Goal: Transaction & Acquisition: Purchase product/service

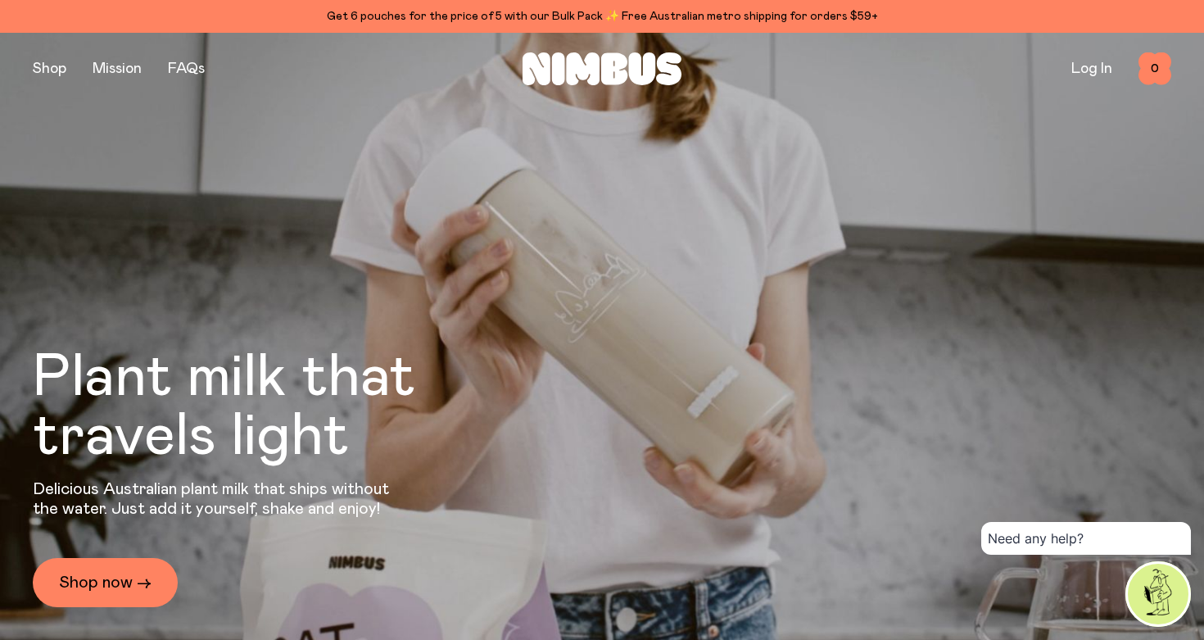
click at [48, 67] on button "button" at bounding box center [50, 68] width 34 height 23
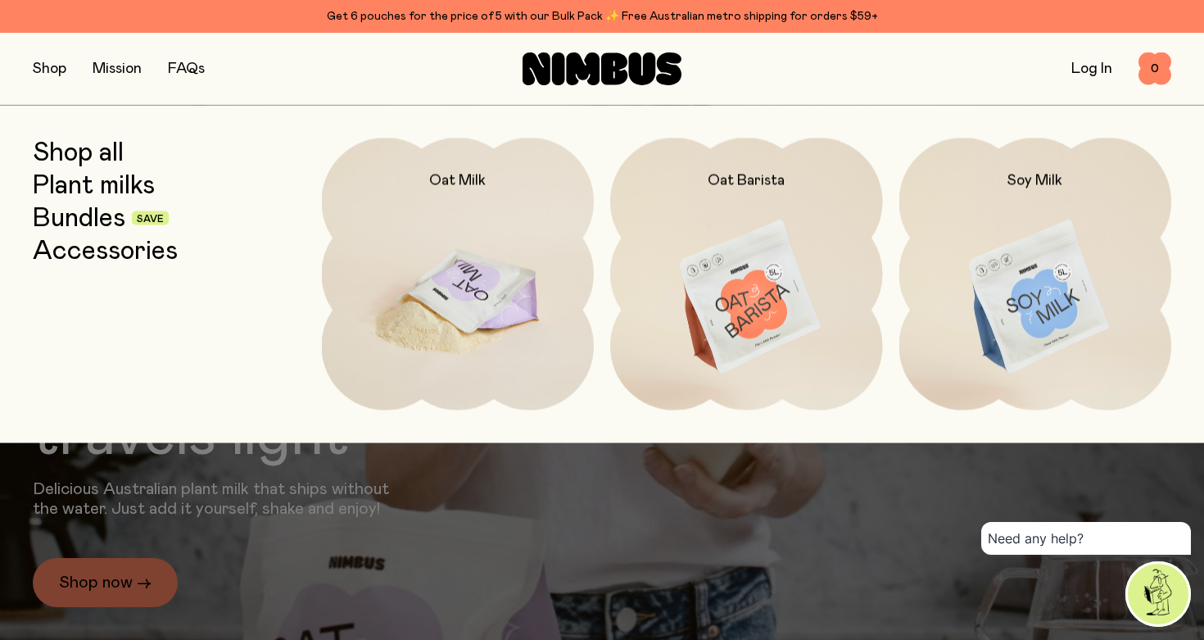
click at [438, 283] on img at bounding box center [458, 298] width 273 height 320
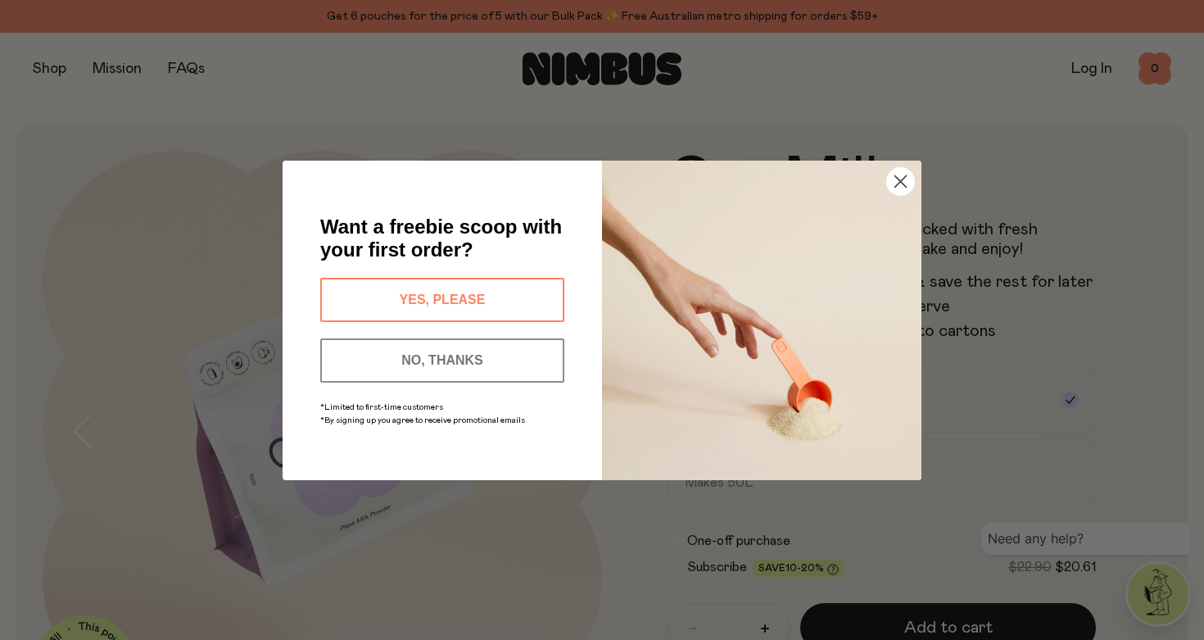
click at [901, 190] on circle "Close dialog" at bounding box center [900, 180] width 27 height 27
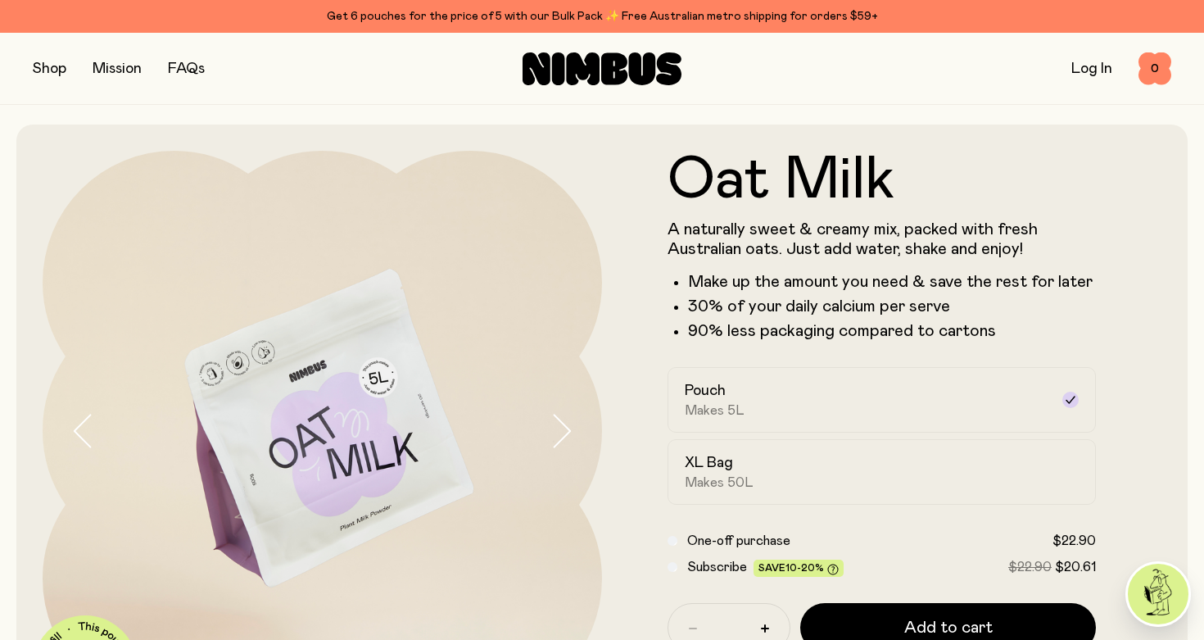
click at [57, 77] on button "button" at bounding box center [50, 68] width 34 height 23
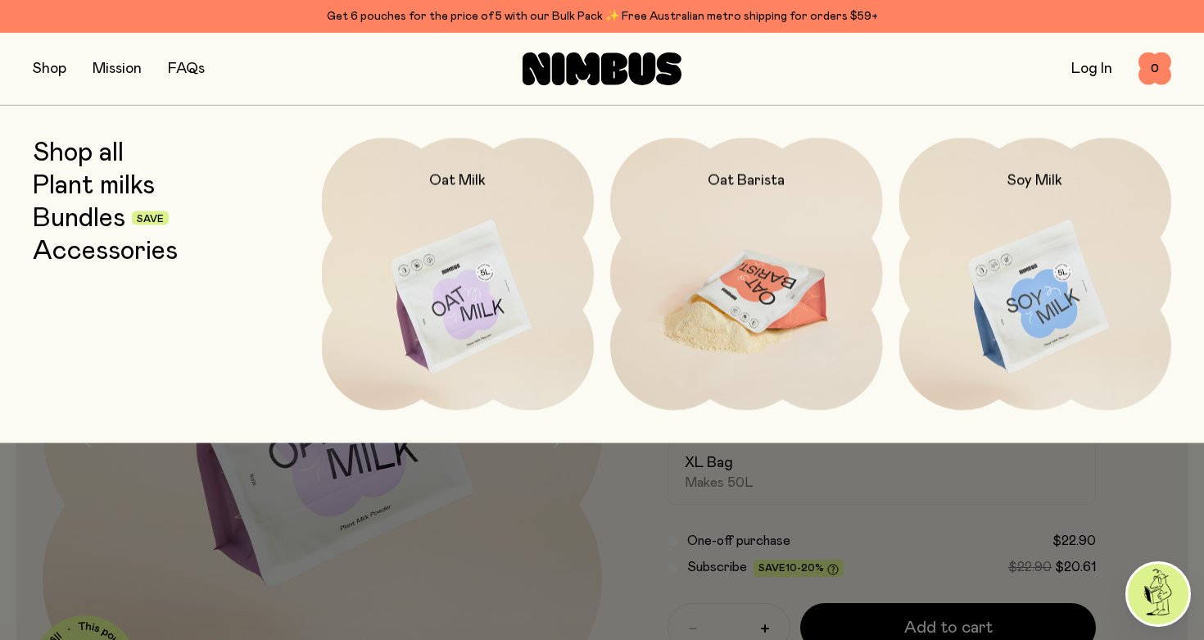
click at [739, 247] on img at bounding box center [746, 298] width 273 height 320
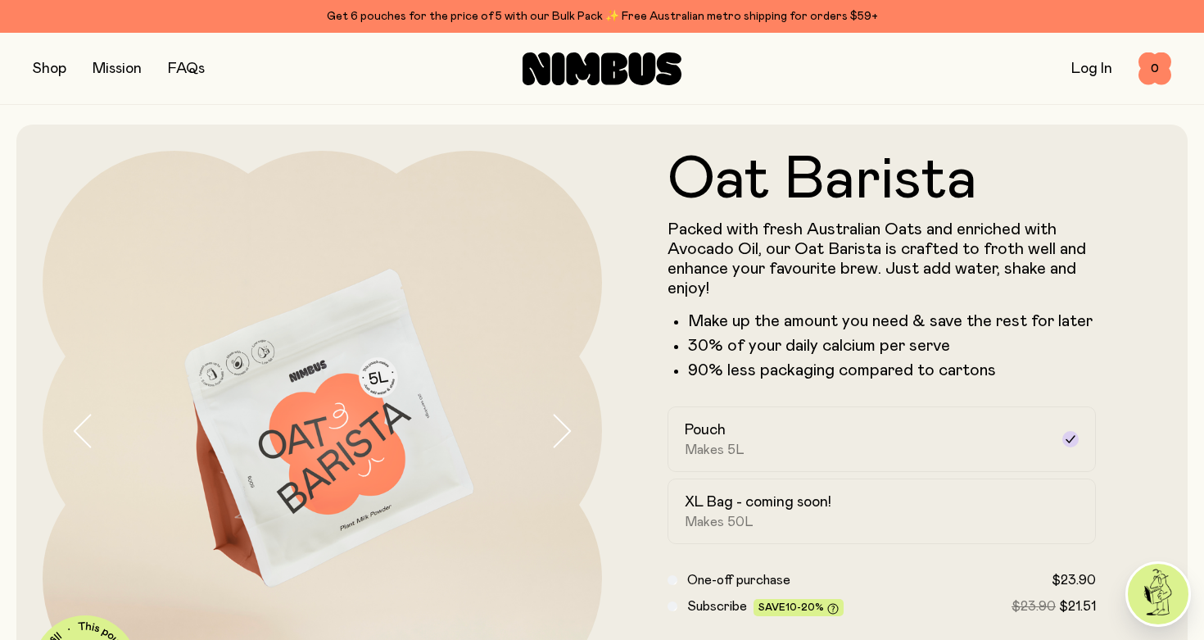
click at [48, 72] on button "button" at bounding box center [50, 68] width 34 height 23
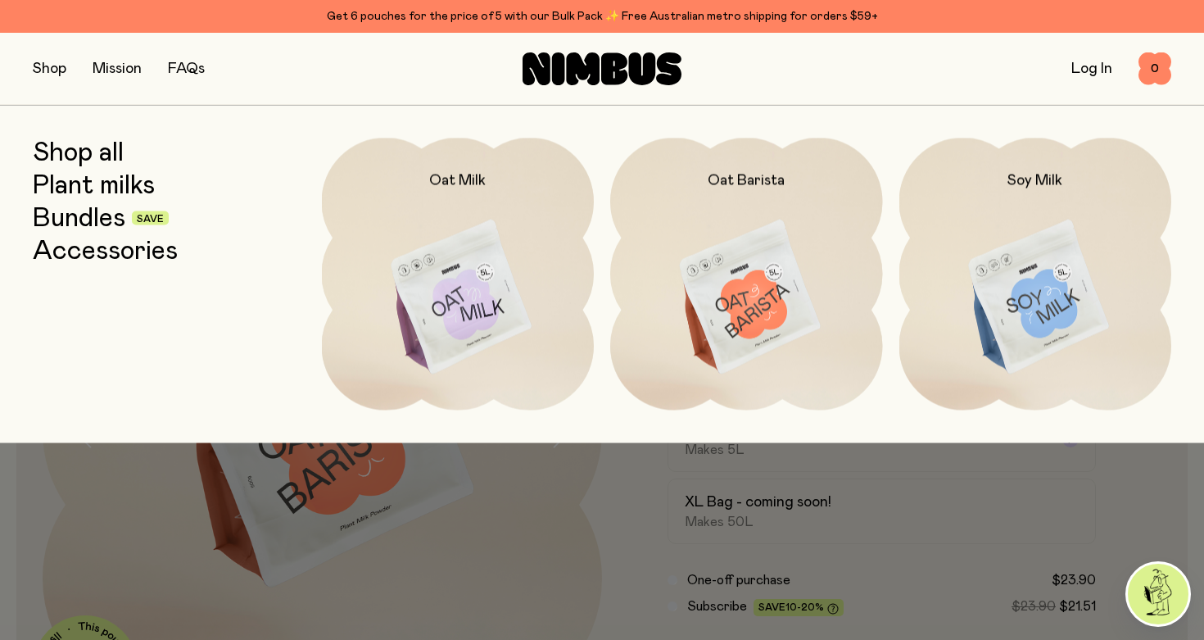
click at [76, 161] on link "Shop all" at bounding box center [78, 152] width 91 height 29
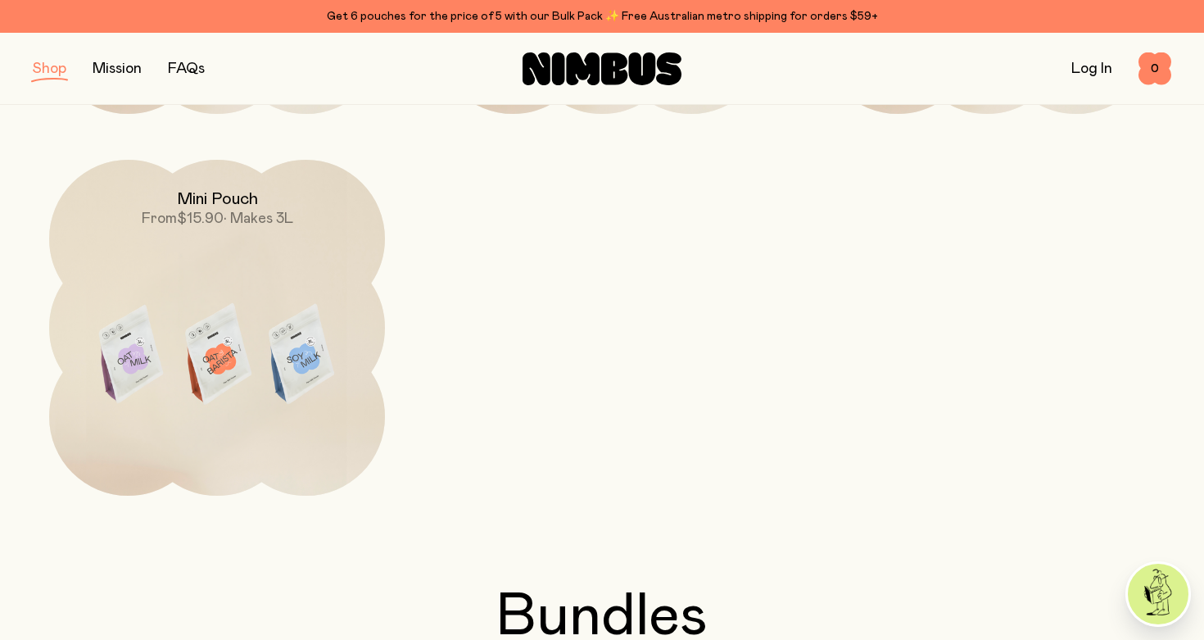
scroll to position [573, 0]
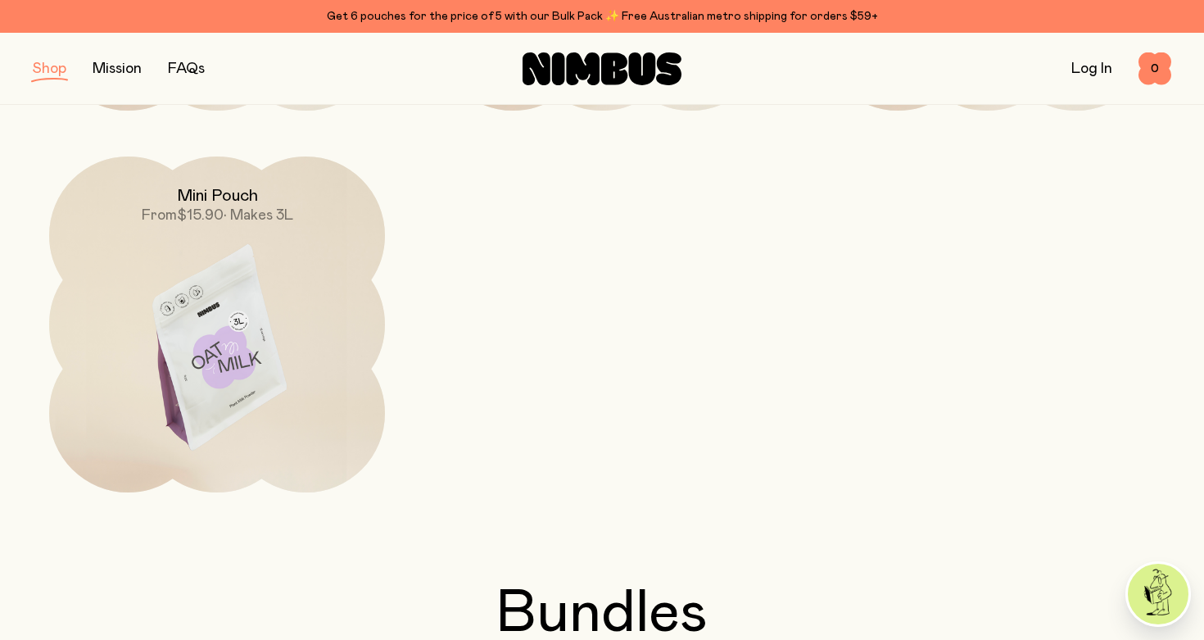
click at [205, 251] on img at bounding box center [217, 353] width 336 height 395
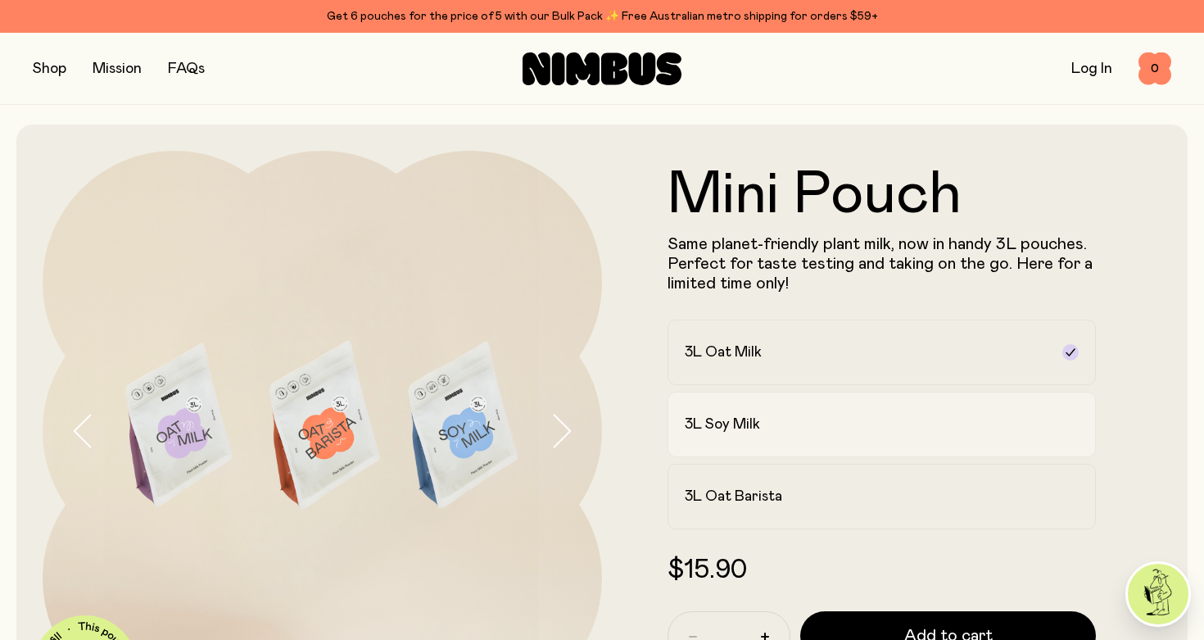
click at [831, 429] on div "3L Soy Milk" at bounding box center [867, 424] width 364 height 20
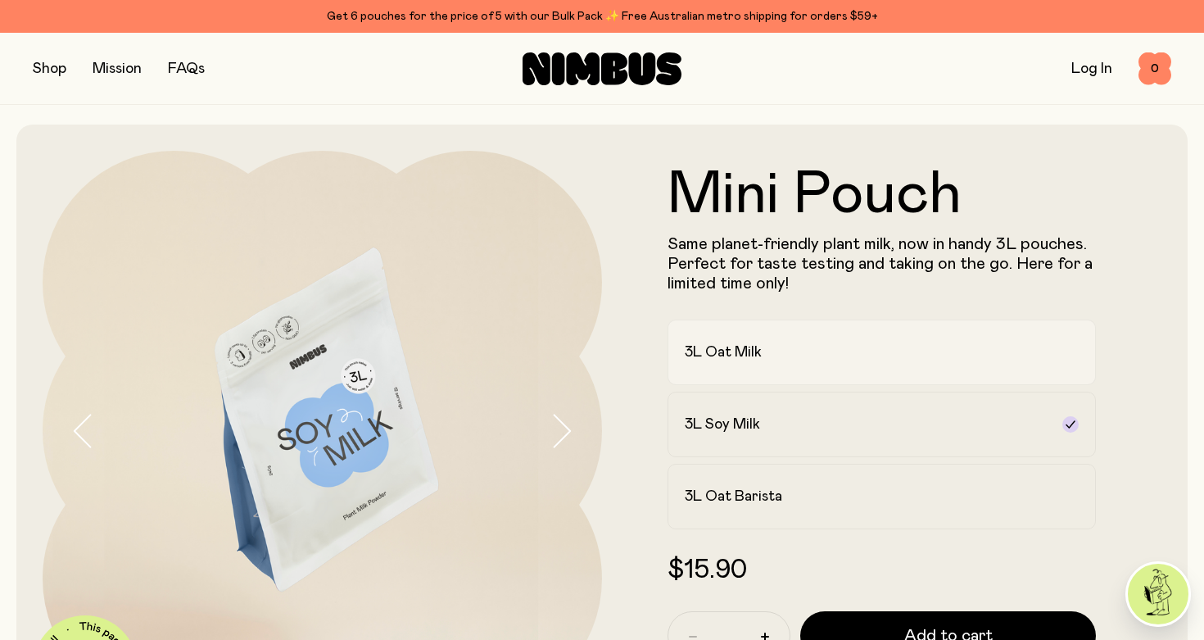
click at [803, 358] on div "3L Oat Milk" at bounding box center [867, 352] width 364 height 20
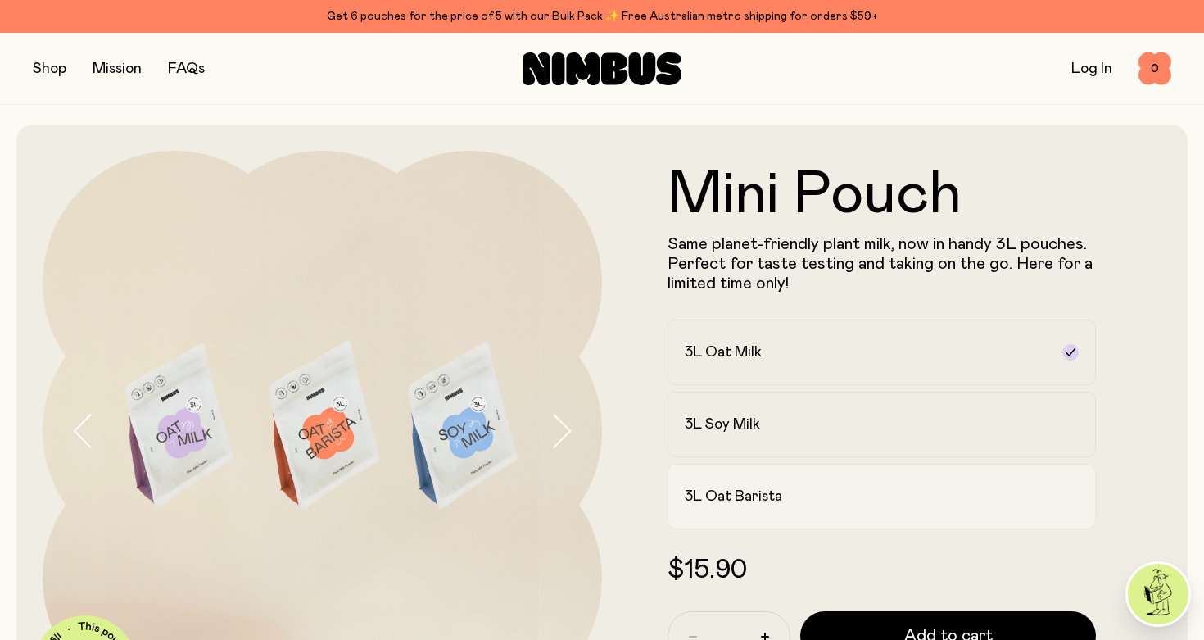
click at [760, 505] on h2 "3L Oat Barista" at bounding box center [733, 497] width 97 height 20
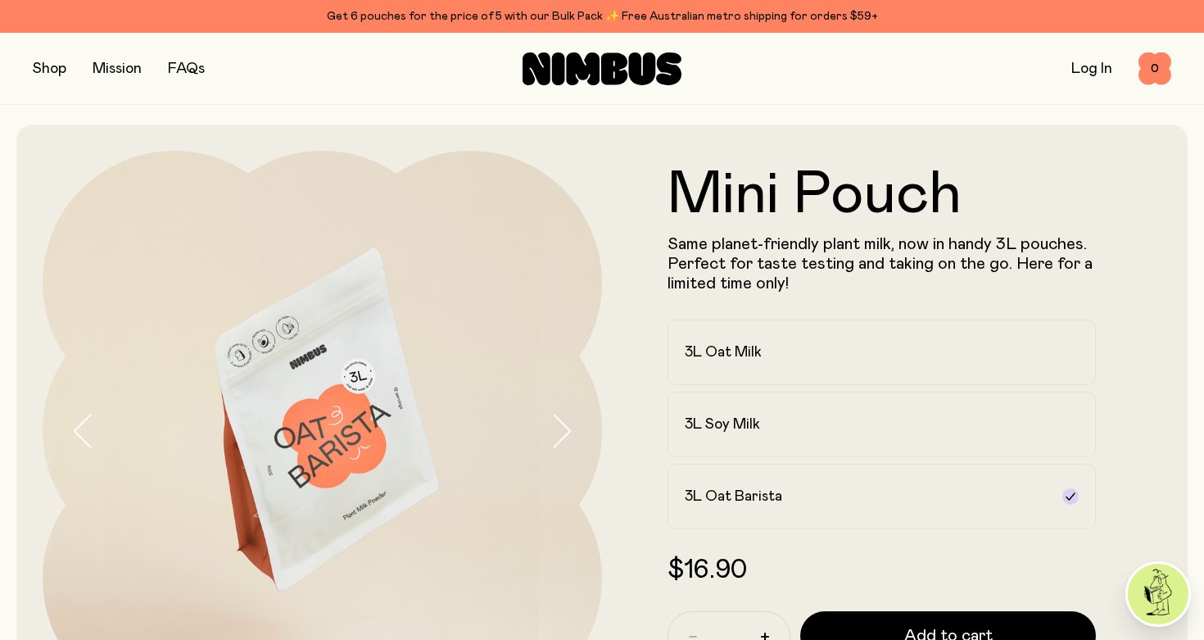
click at [1139, 383] on form "Mini Pouch Same planet-friendly plant milk, now in handy 3L pouches. Perfect fo…" at bounding box center [881, 430] width 559 height 531
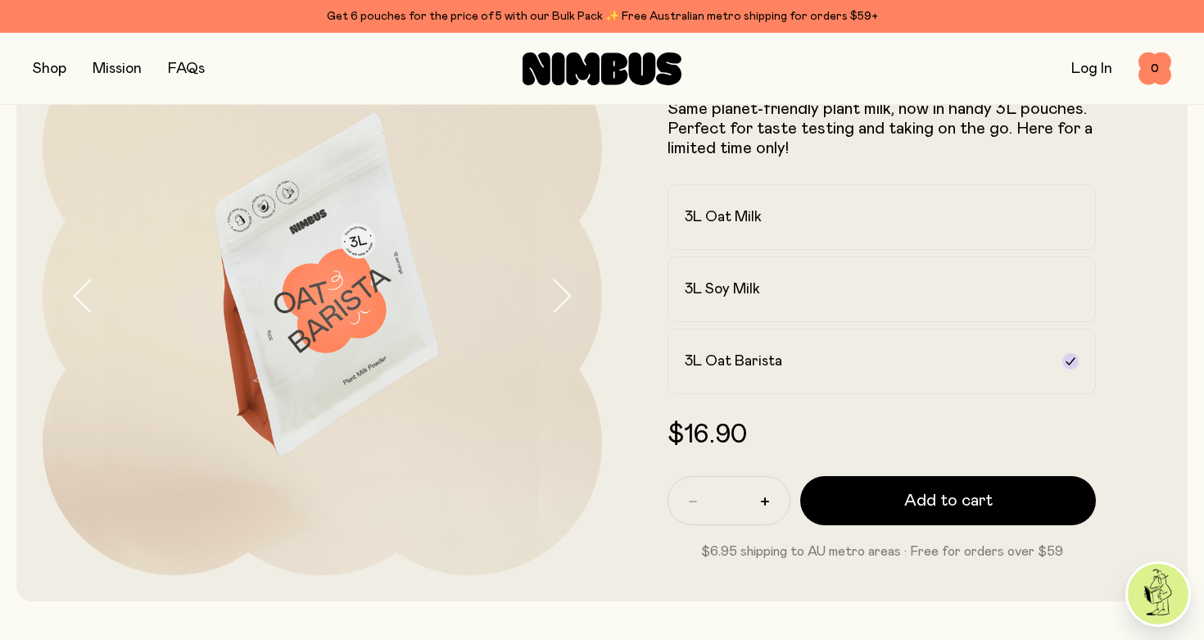
scroll to position [139, 0]
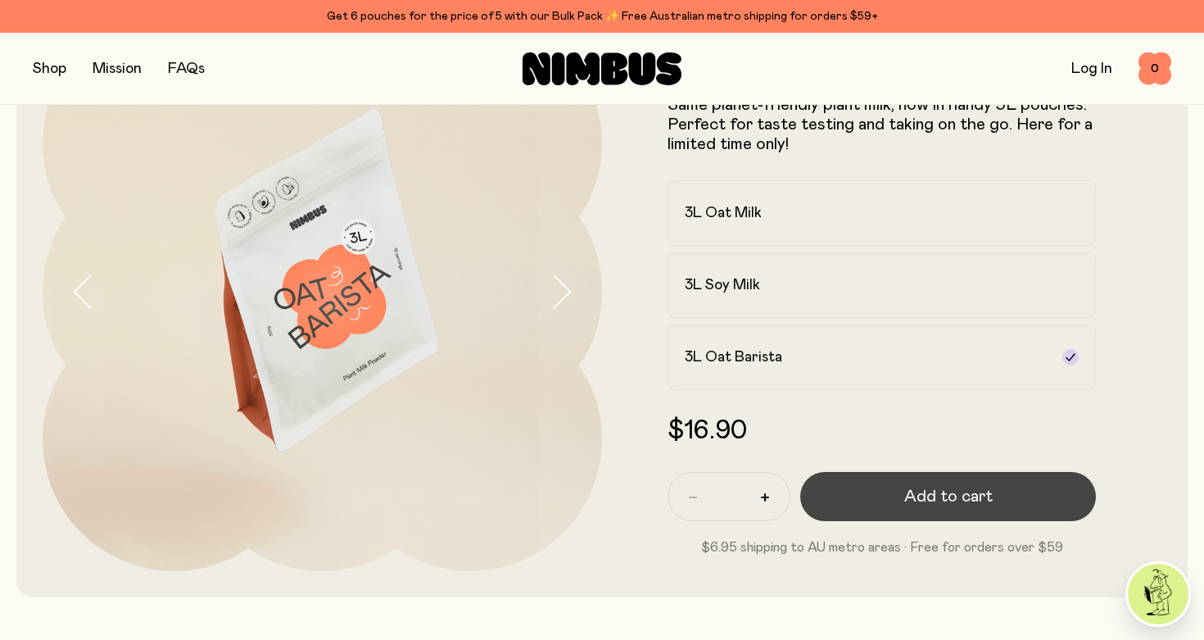
click at [867, 486] on button "Add to cart" at bounding box center [948, 496] width 296 height 49
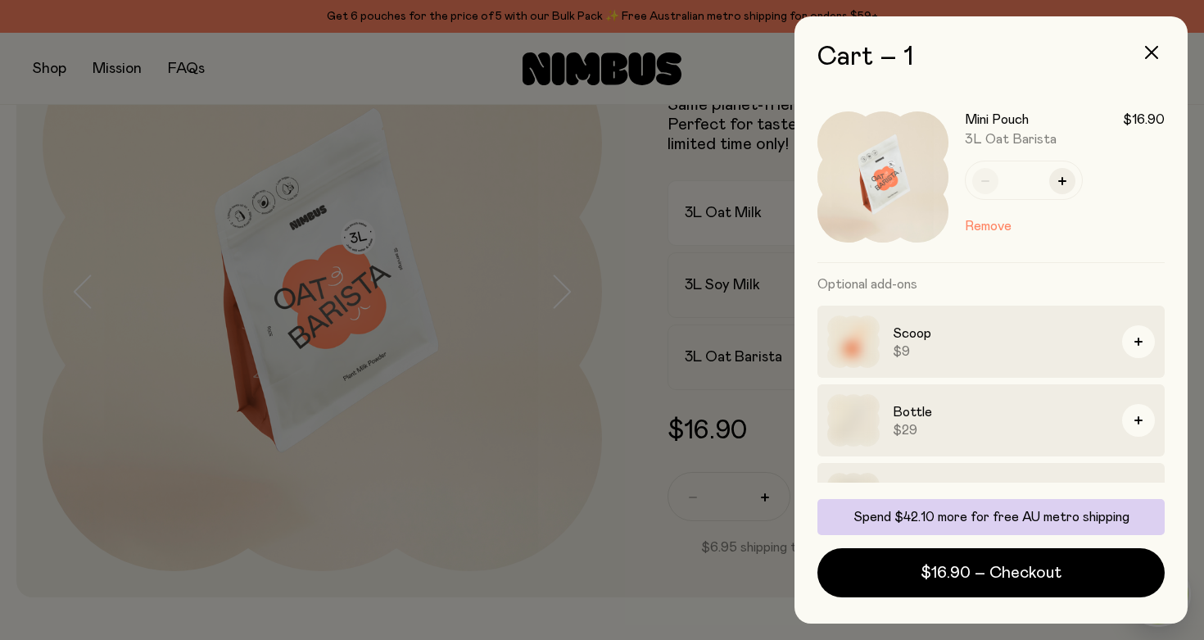
click at [850, 215] on div at bounding box center [602, 320] width 1204 height 640
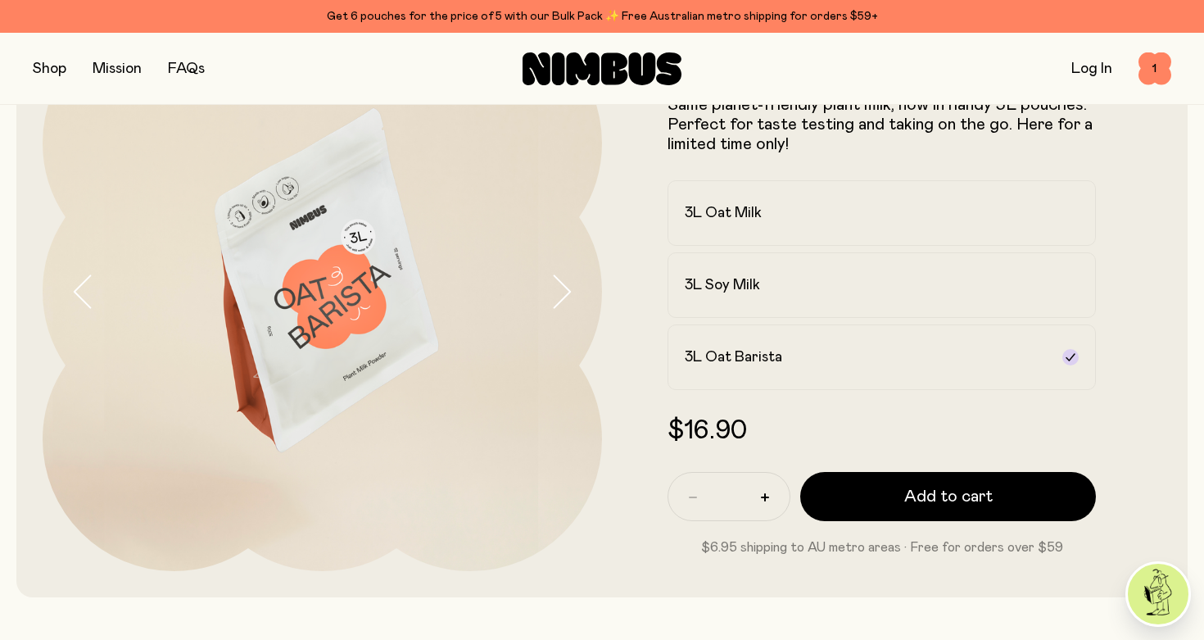
click at [557, 301] on icon "button" at bounding box center [561, 291] width 23 height 34
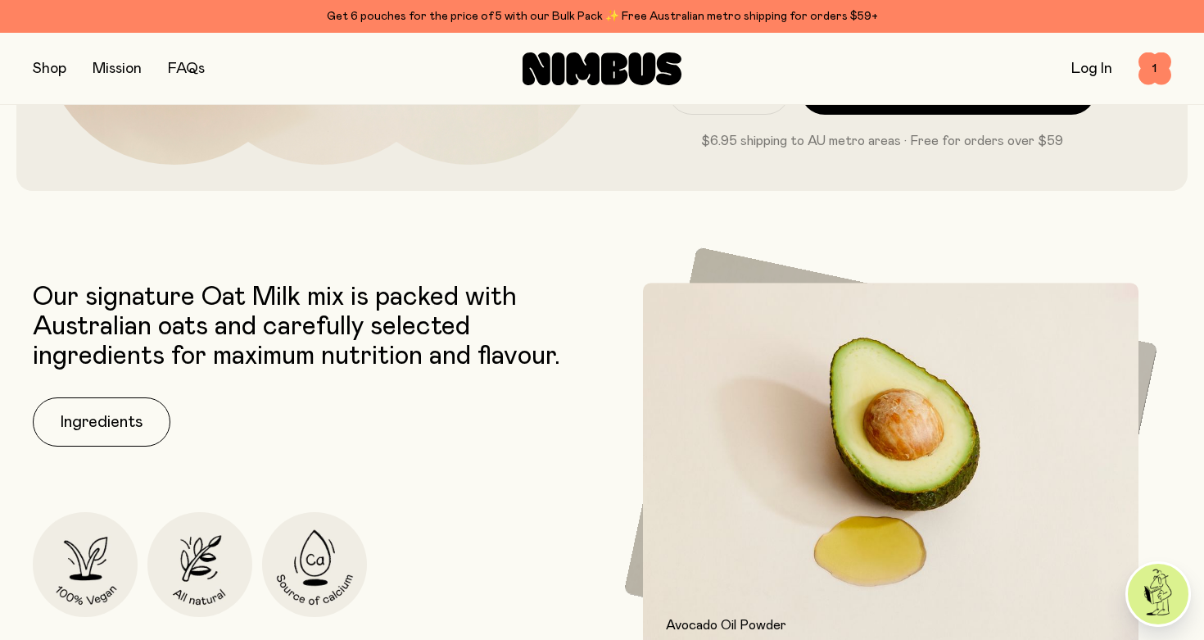
scroll to position [547, 0]
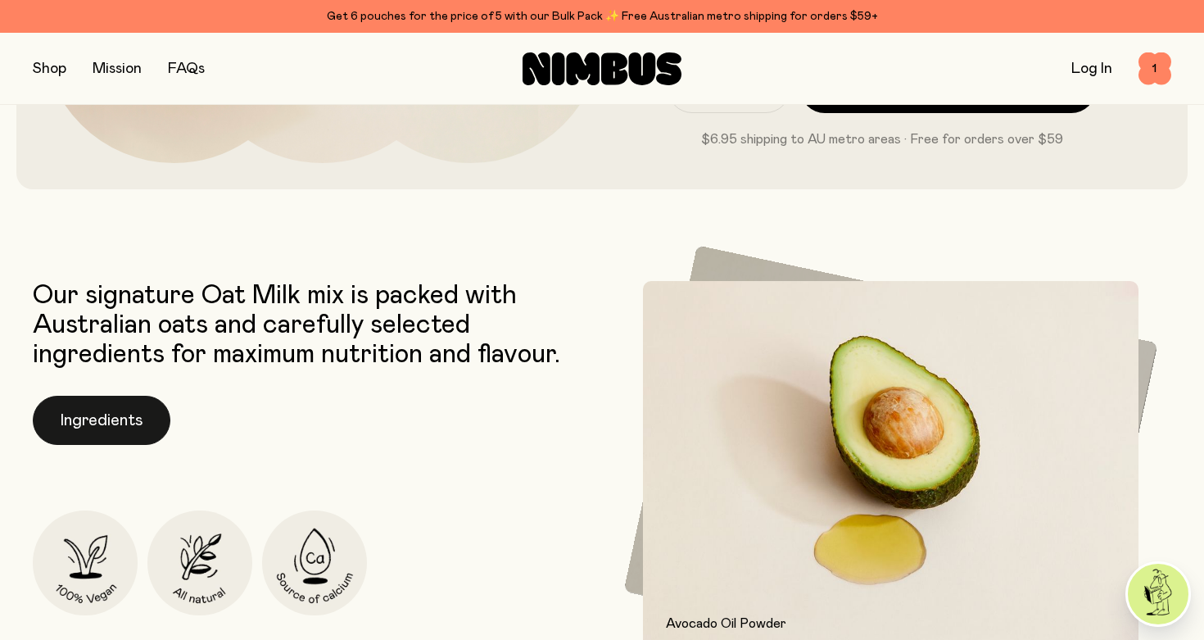
click at [106, 403] on button "Ingredients" at bounding box center [102, 420] width 138 height 49
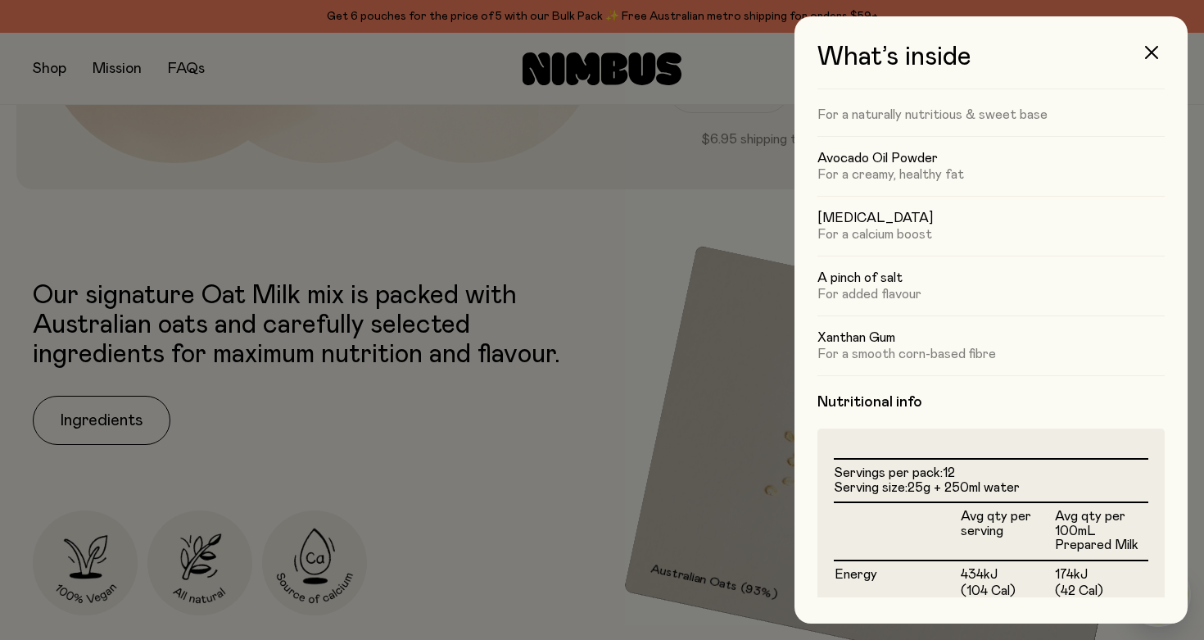
scroll to position [88, 0]
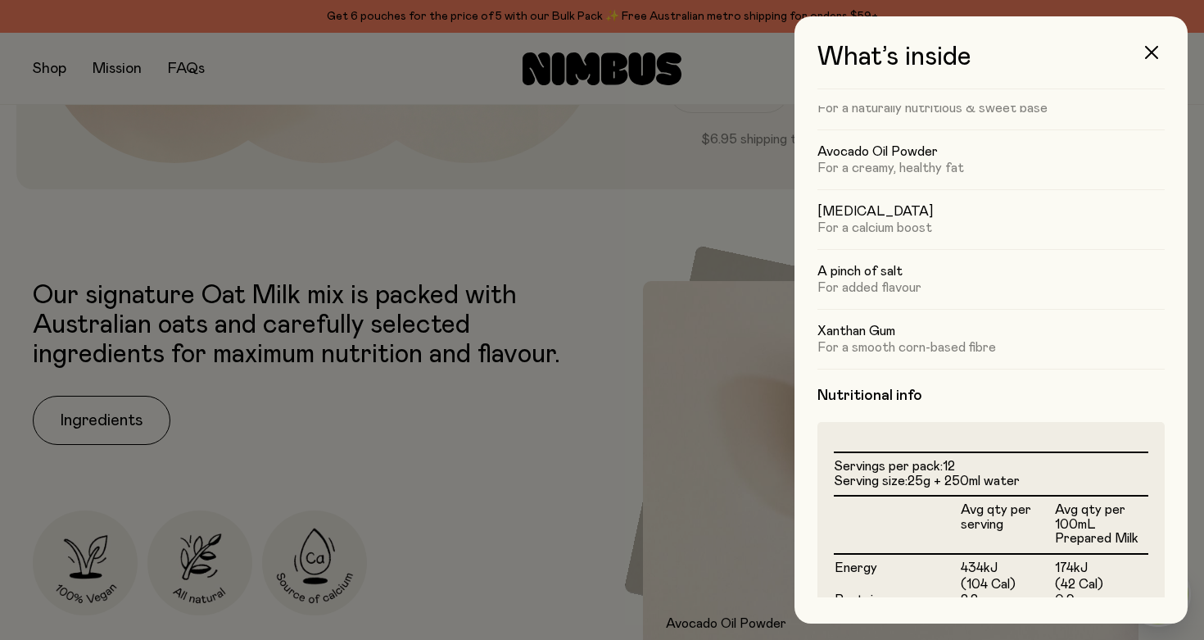
click at [540, 410] on div at bounding box center [602, 320] width 1204 height 640
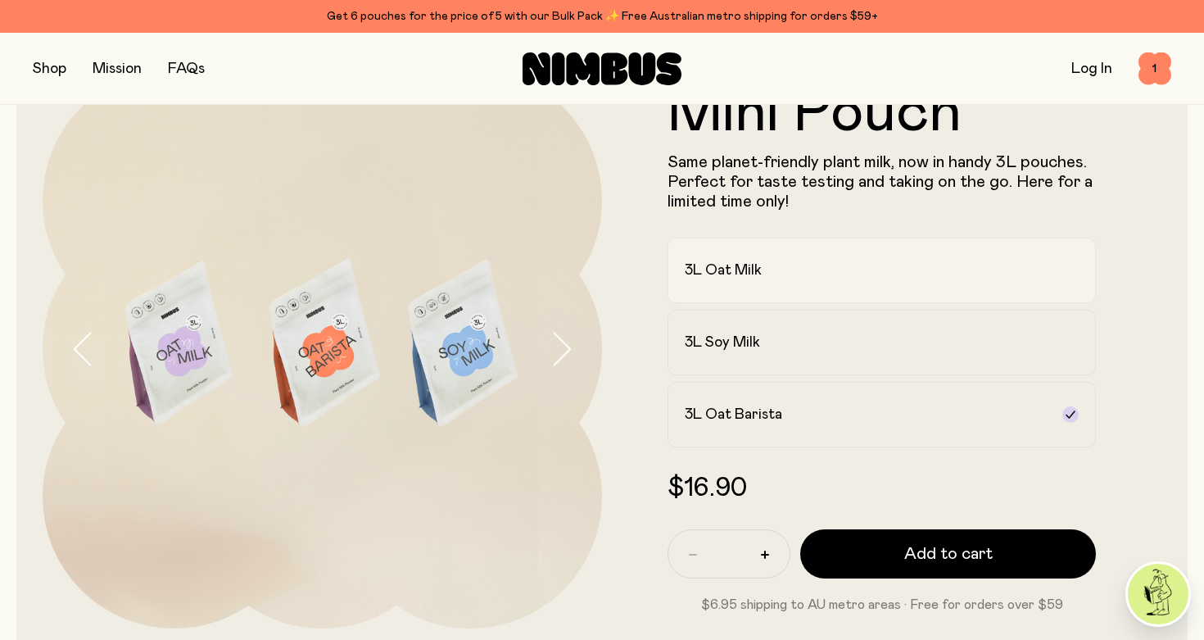
scroll to position [63, 0]
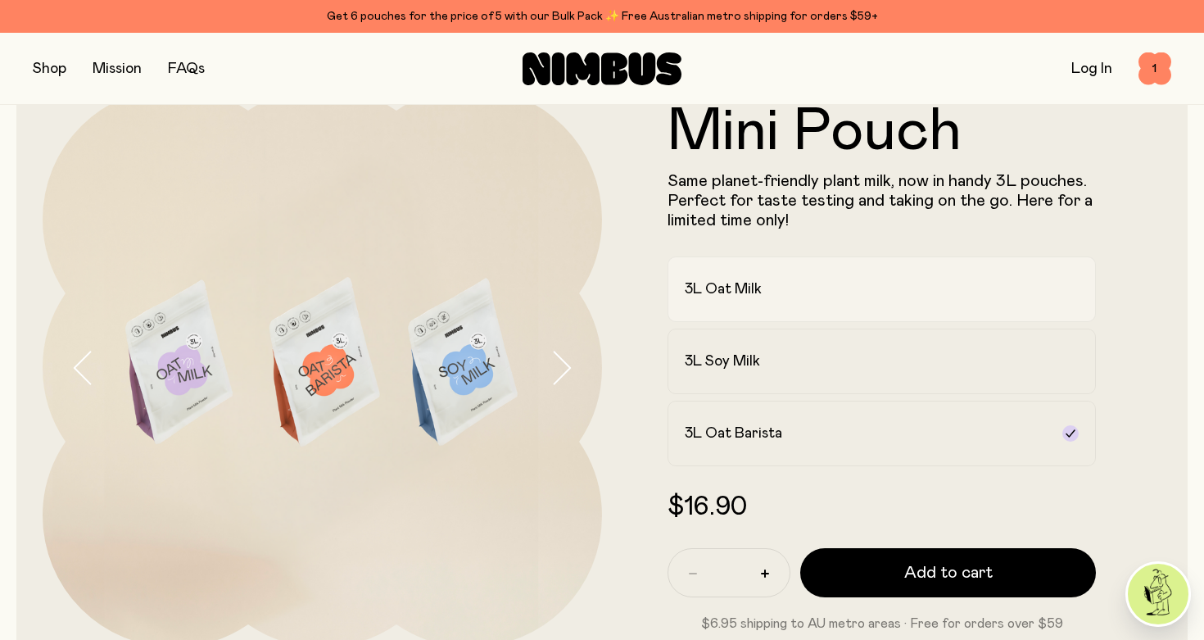
click at [819, 293] on div "3L Oat Milk" at bounding box center [867, 289] width 364 height 20
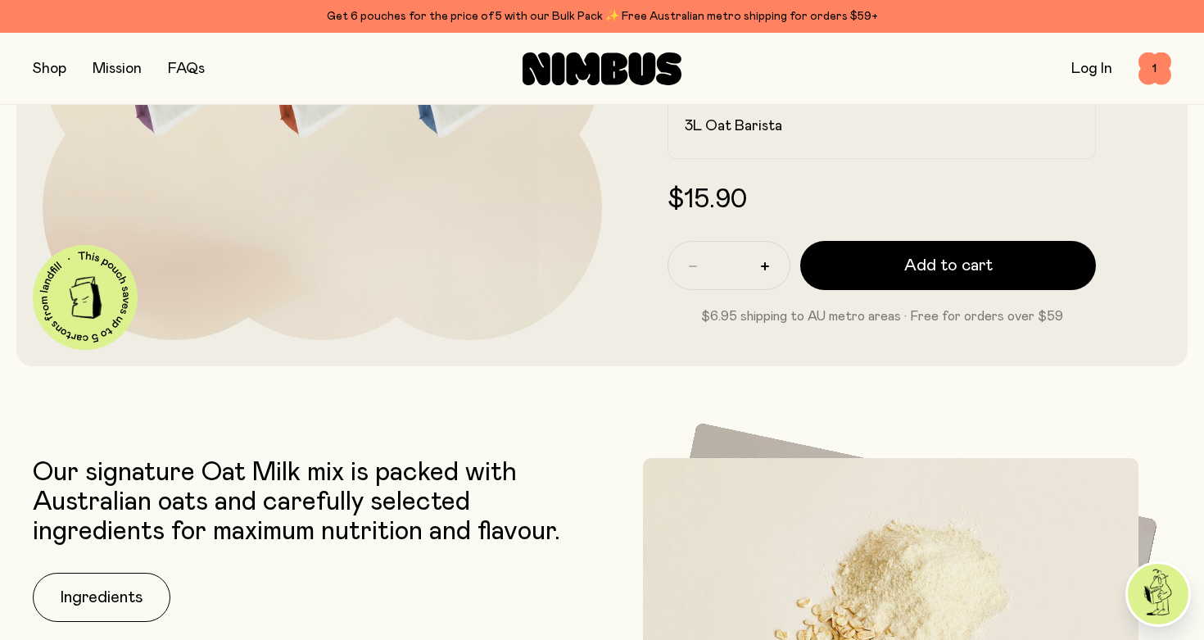
scroll to position [391, 0]
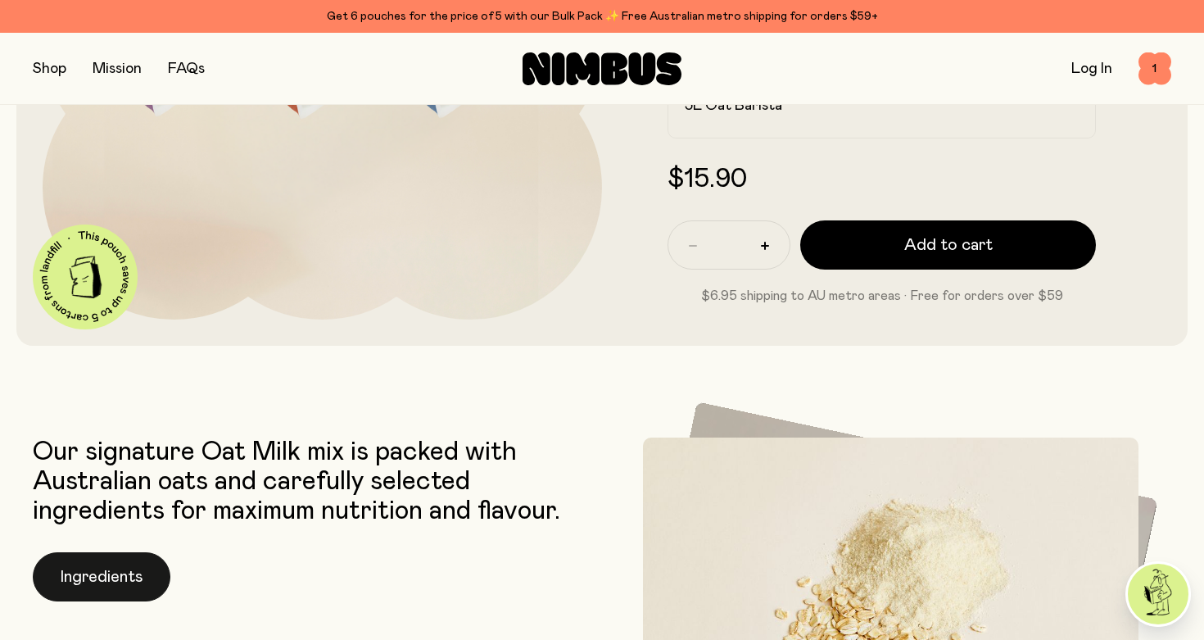
click at [97, 577] on button "Ingredients" at bounding box center [102, 576] width 138 height 49
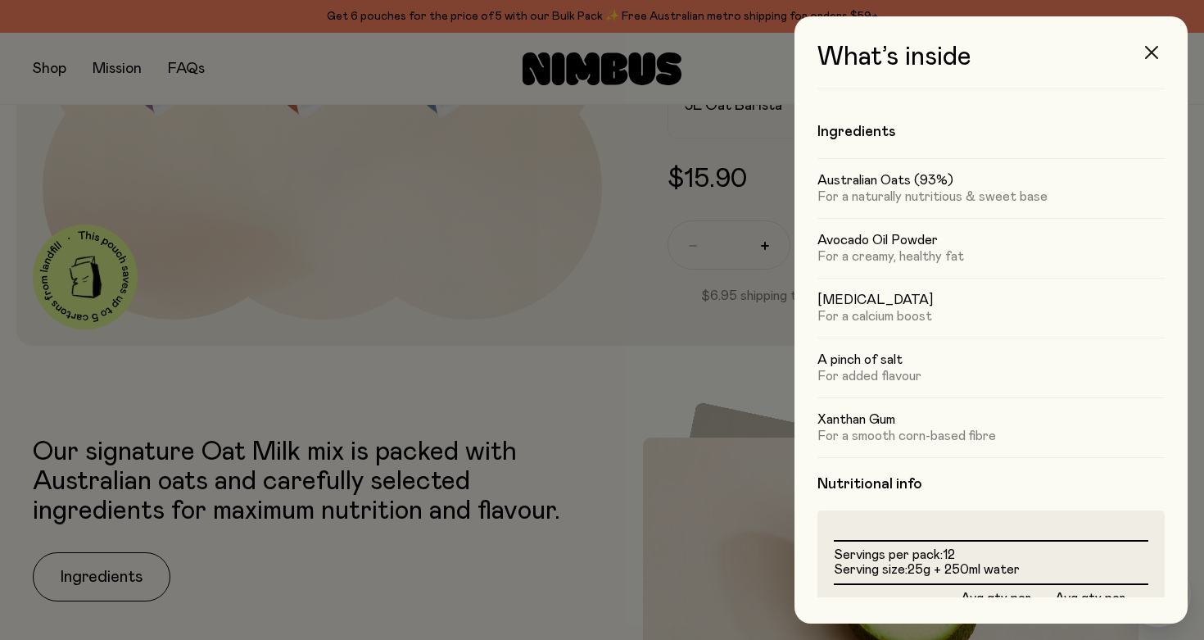
click at [1155, 54] on icon "button" at bounding box center [1151, 52] width 13 height 13
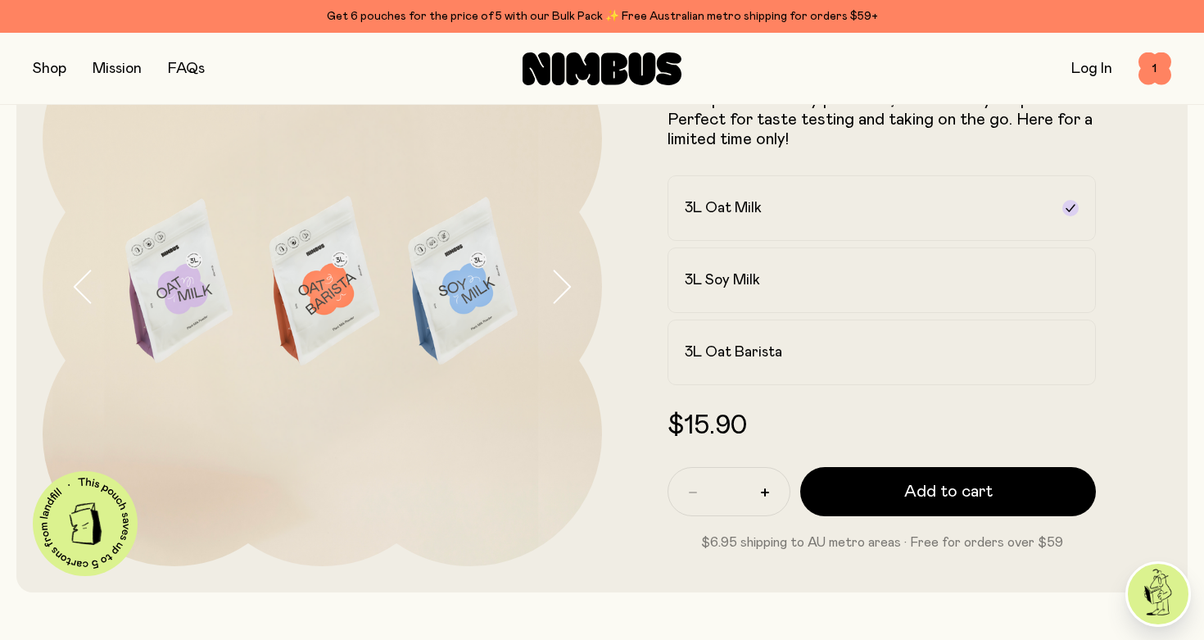
scroll to position [133, 0]
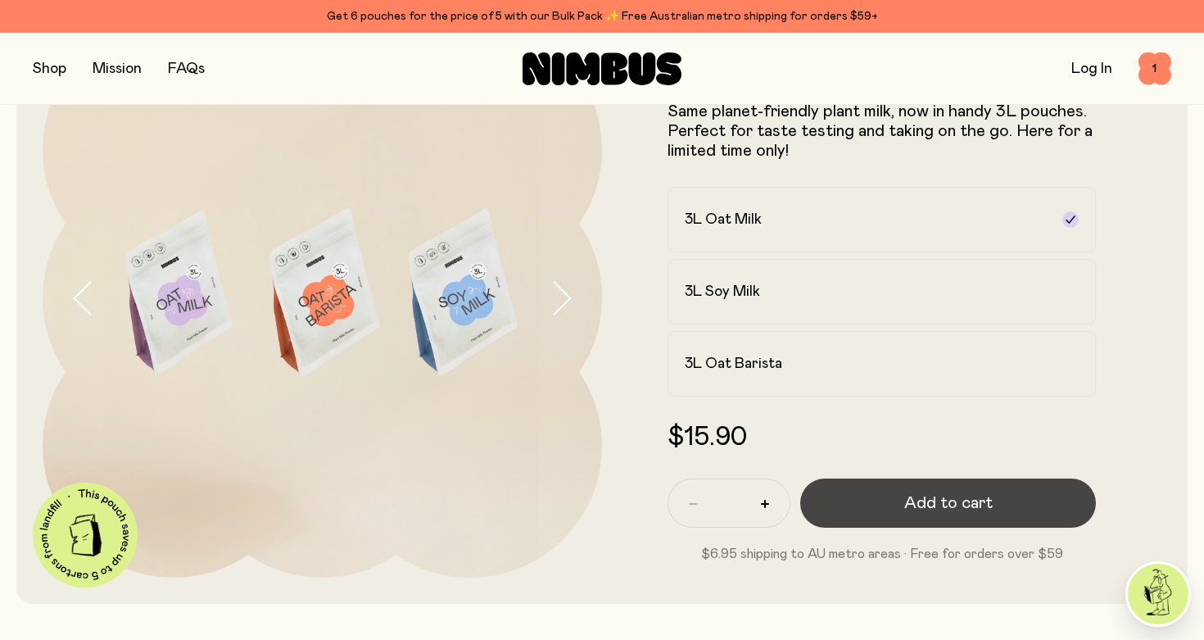
click at [894, 496] on button "Add to cart" at bounding box center [948, 502] width 296 height 49
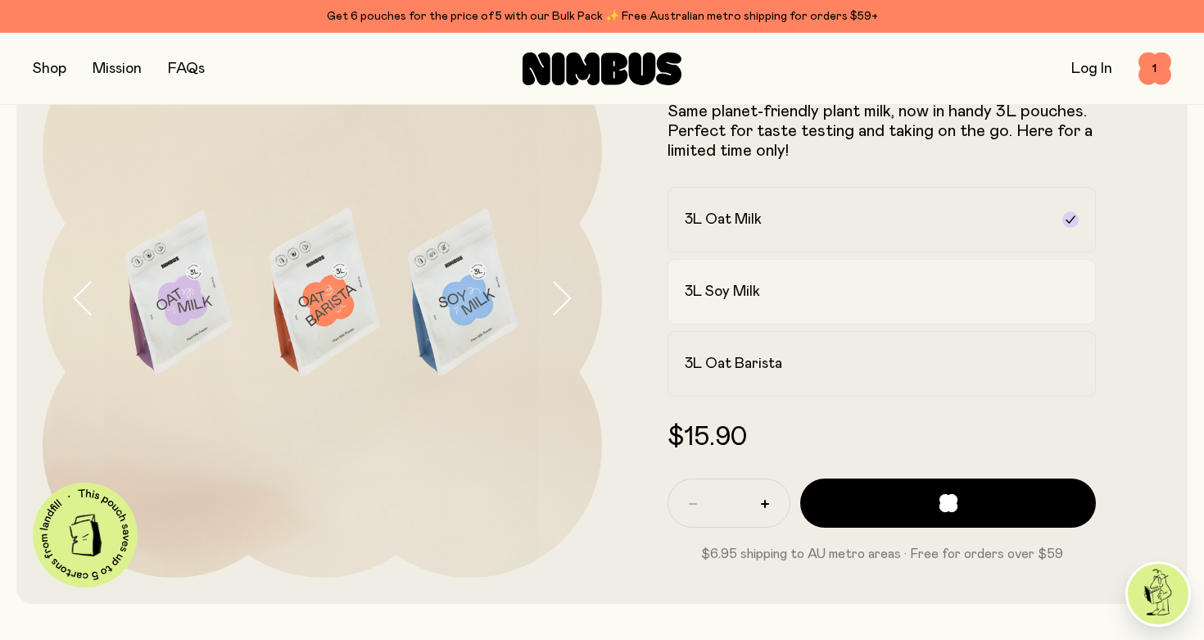
click at [889, 306] on label "3L Soy Milk" at bounding box center [882, 292] width 428 height 66
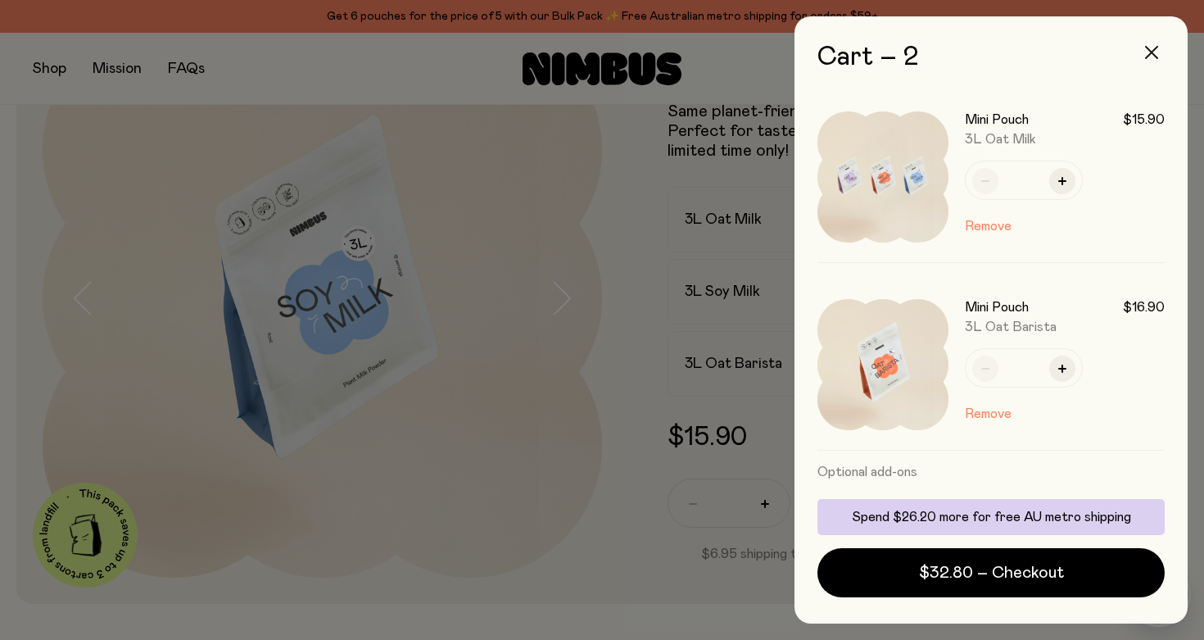
click at [1146, 57] on icon "button" at bounding box center [1151, 52] width 13 height 13
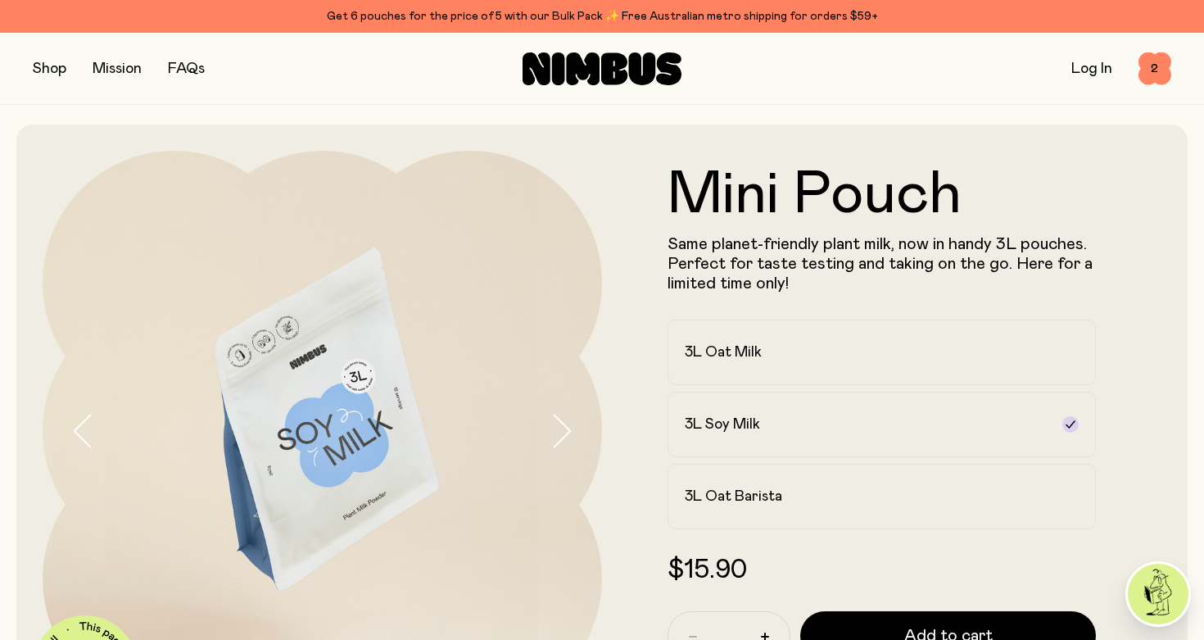
click at [39, 67] on button "button" at bounding box center [50, 68] width 34 height 23
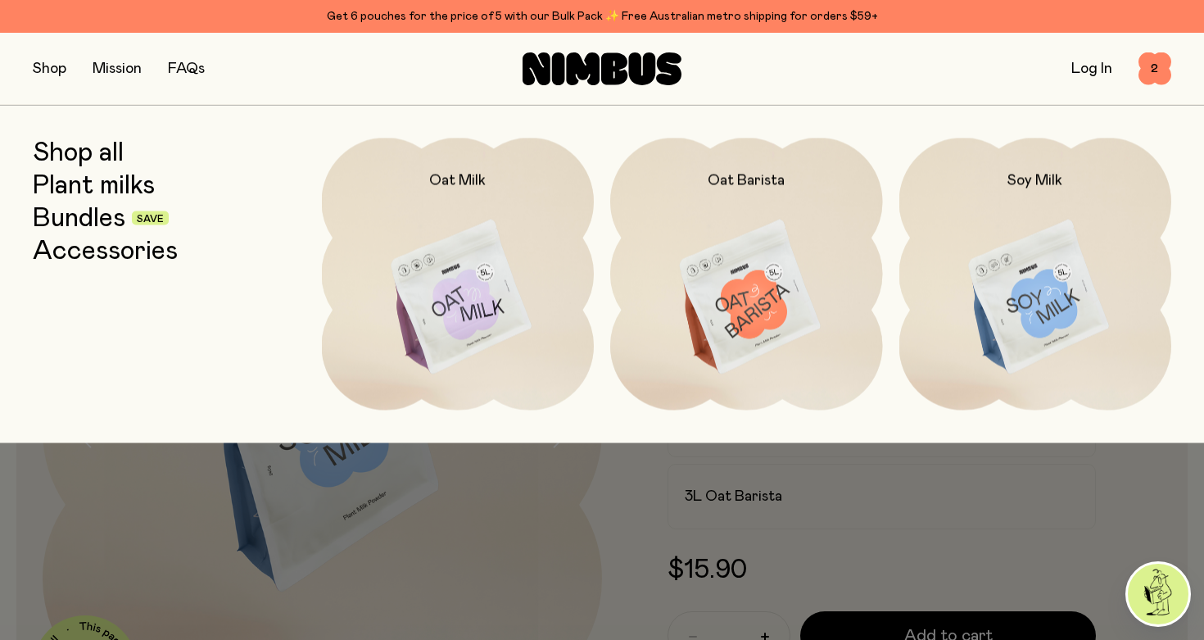
click at [58, 146] on link "Shop all" at bounding box center [78, 152] width 91 height 29
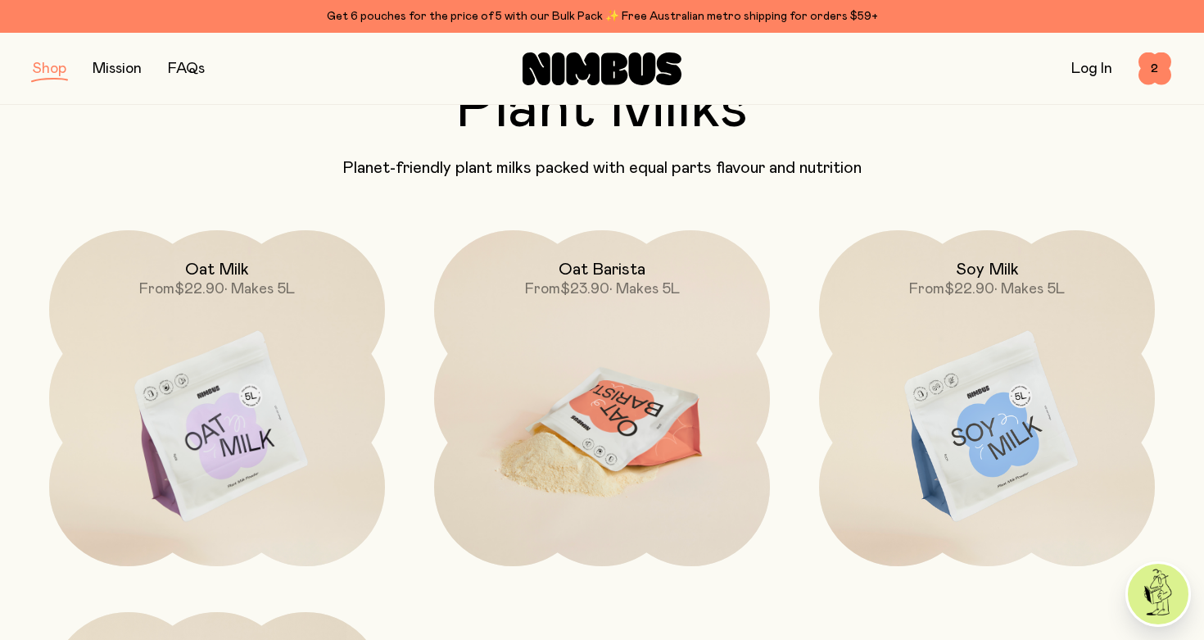
scroll to position [128, 0]
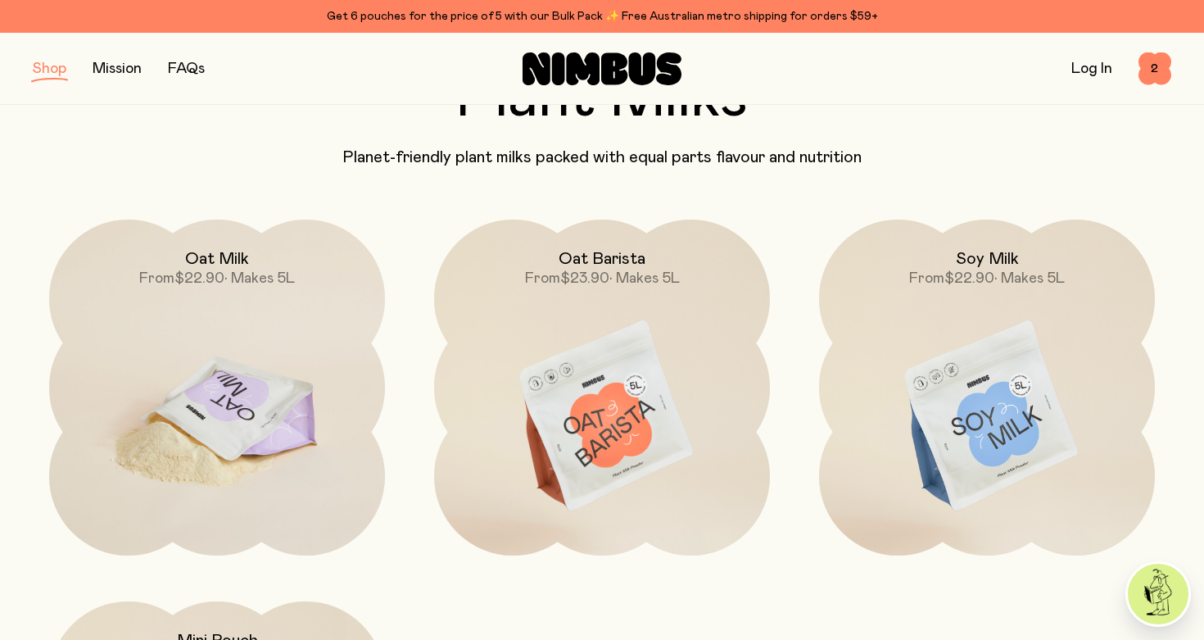
click at [269, 363] on img at bounding box center [217, 417] width 336 height 395
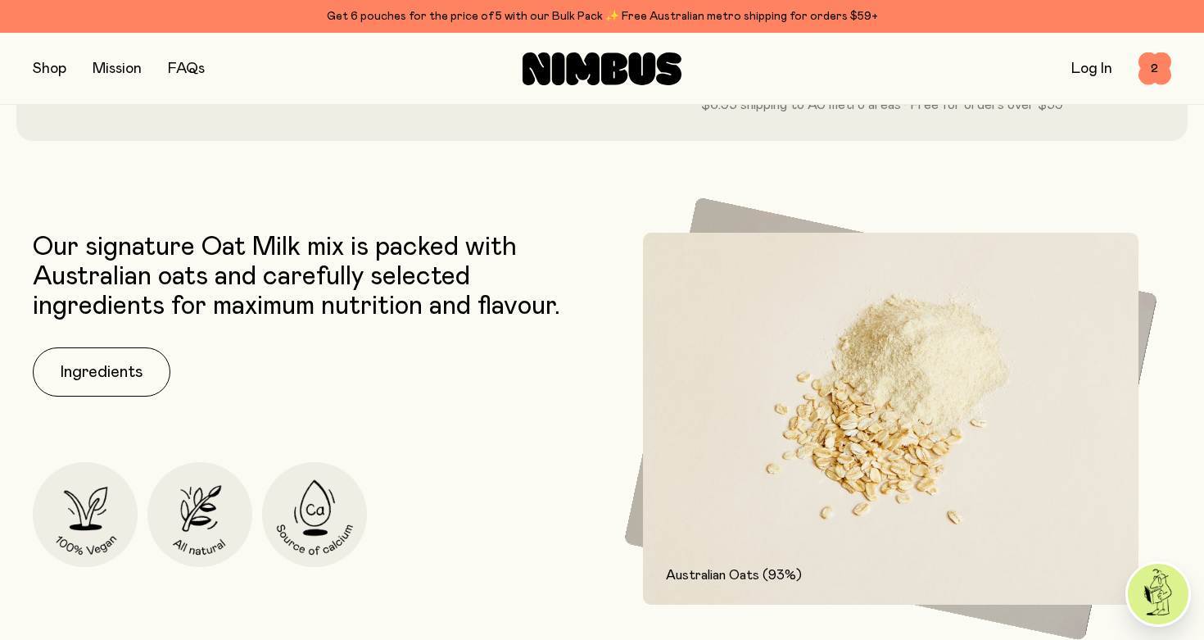
scroll to position [639, 0]
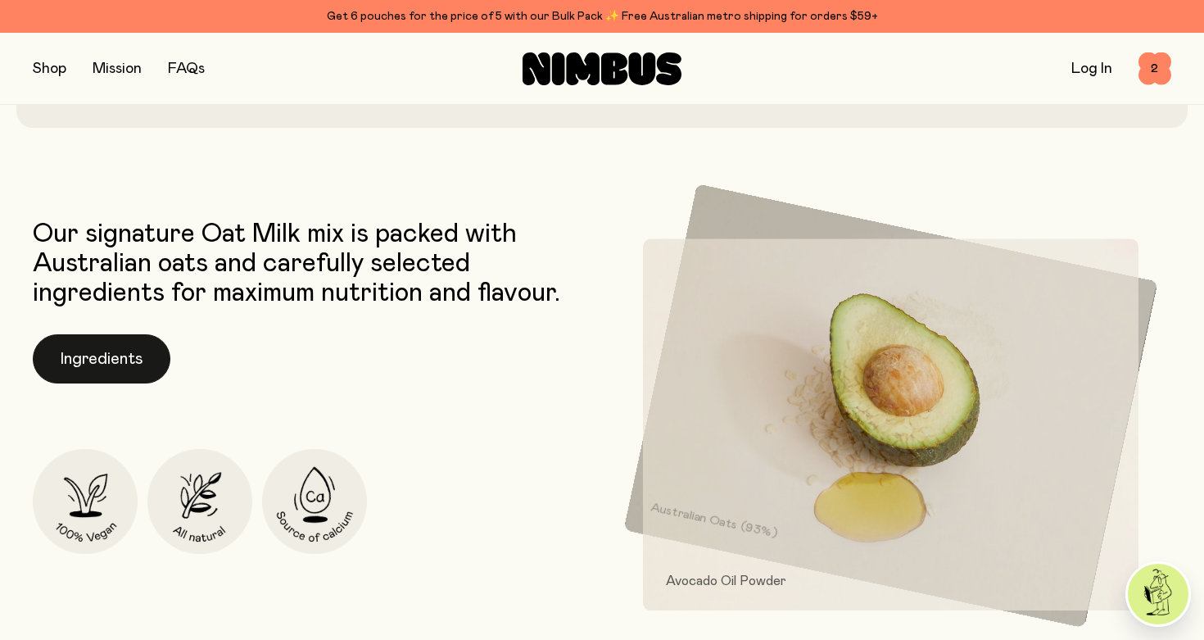
click at [97, 351] on button "Ingredients" at bounding box center [102, 358] width 138 height 49
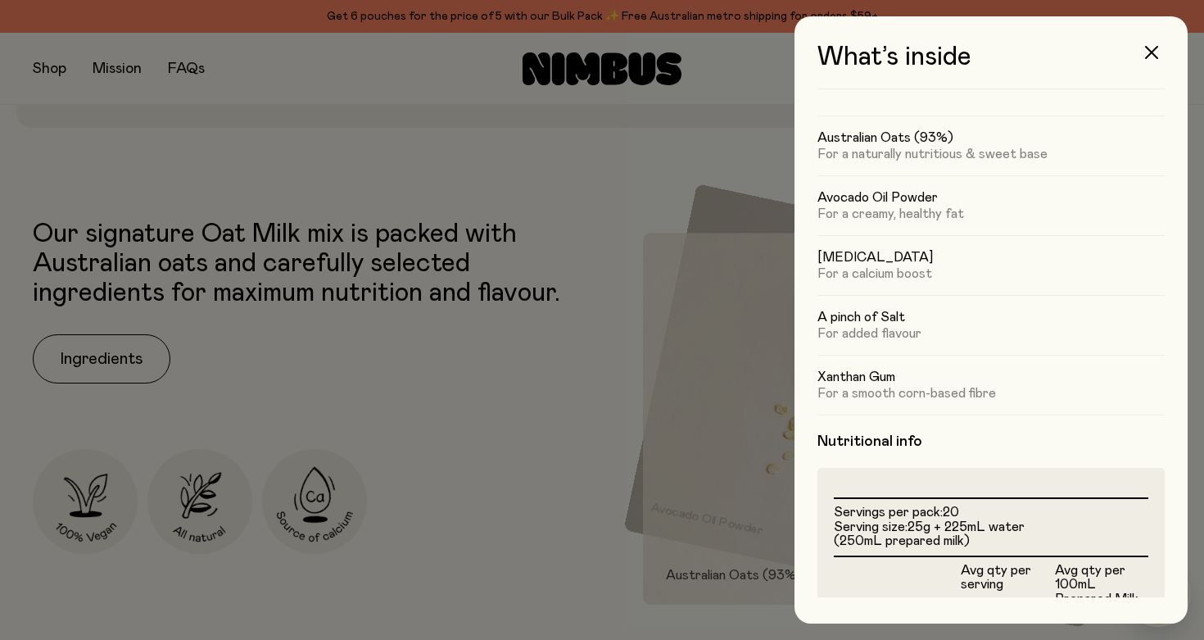
scroll to position [0, 0]
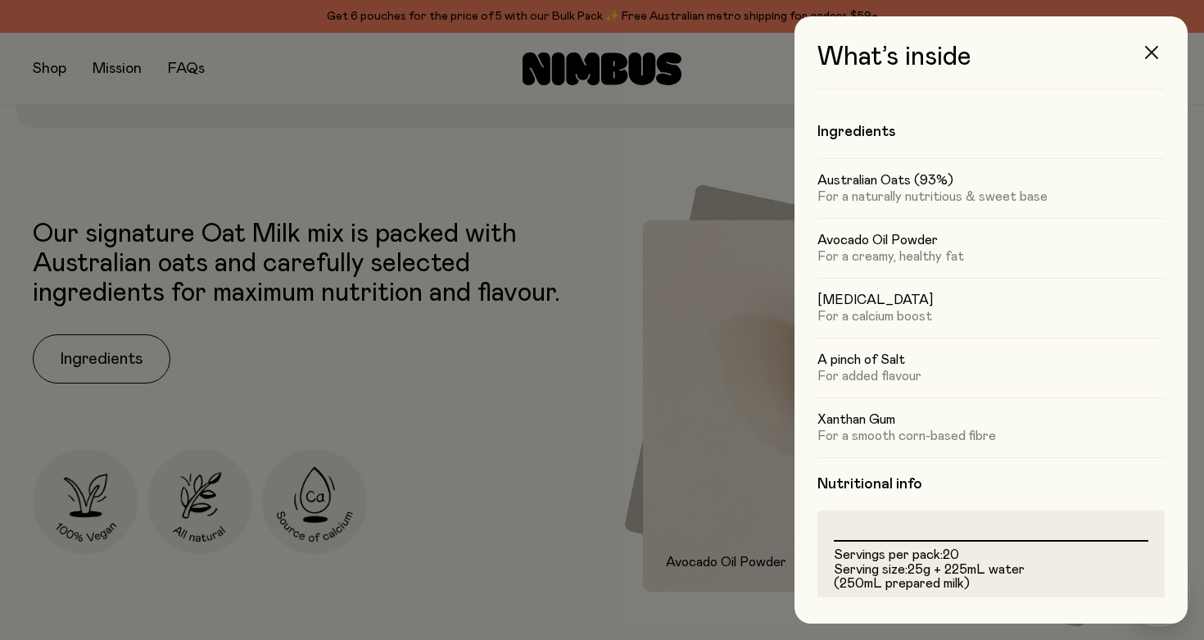
click at [1156, 62] on button "button" at bounding box center [1151, 52] width 39 height 39
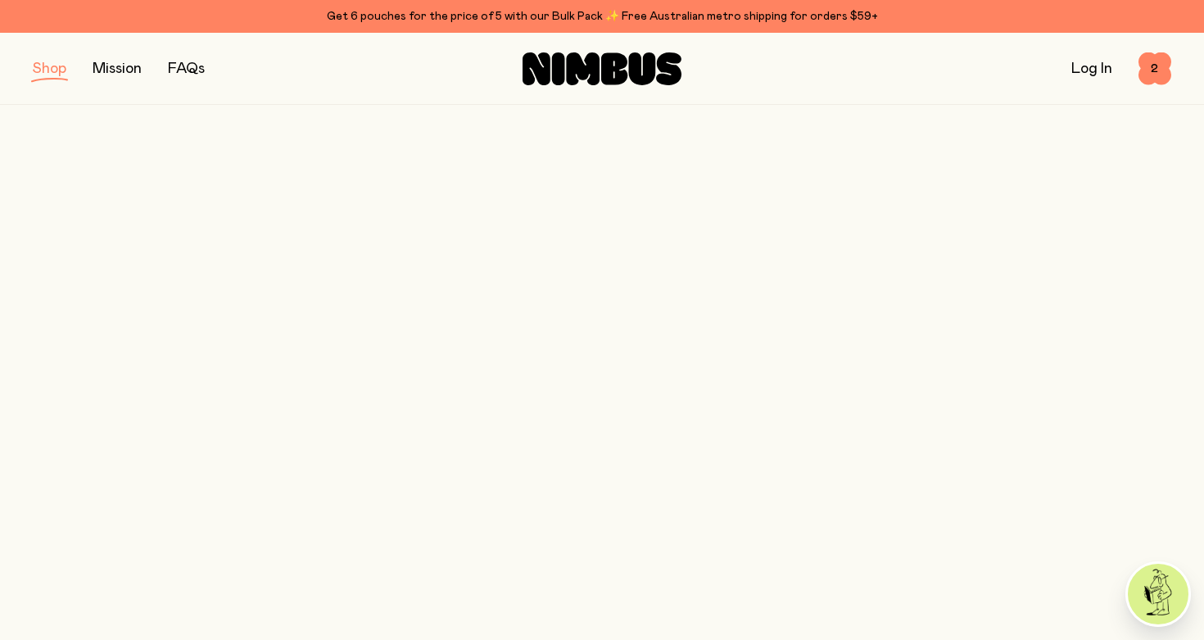
scroll to position [128, 0]
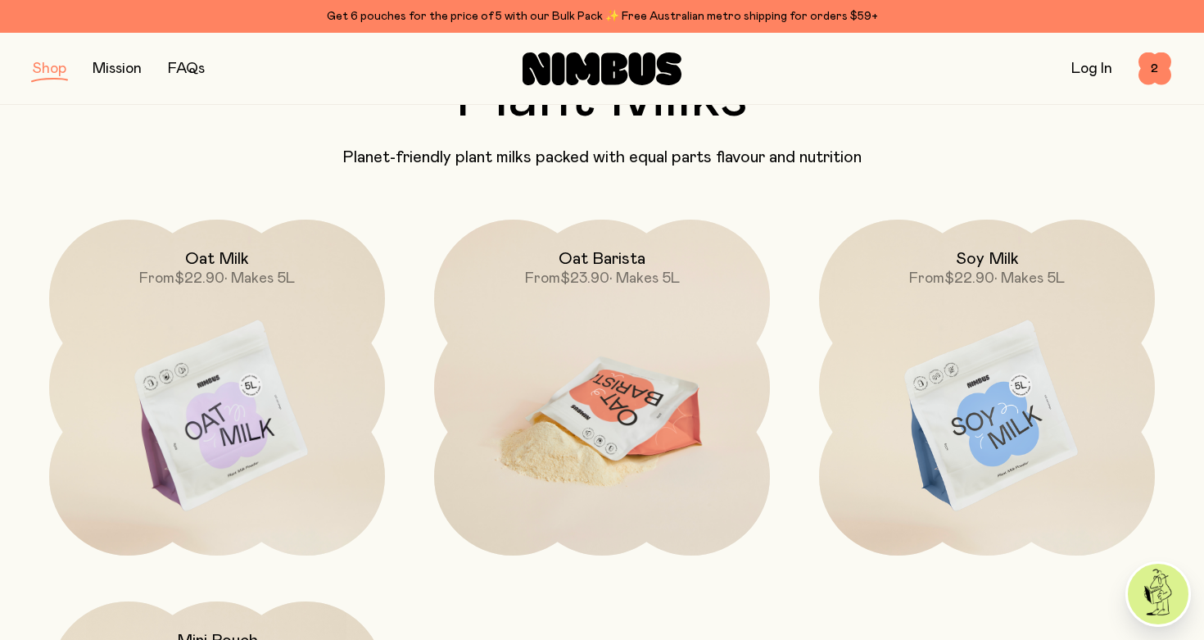
click at [589, 399] on img at bounding box center [602, 417] width 336 height 395
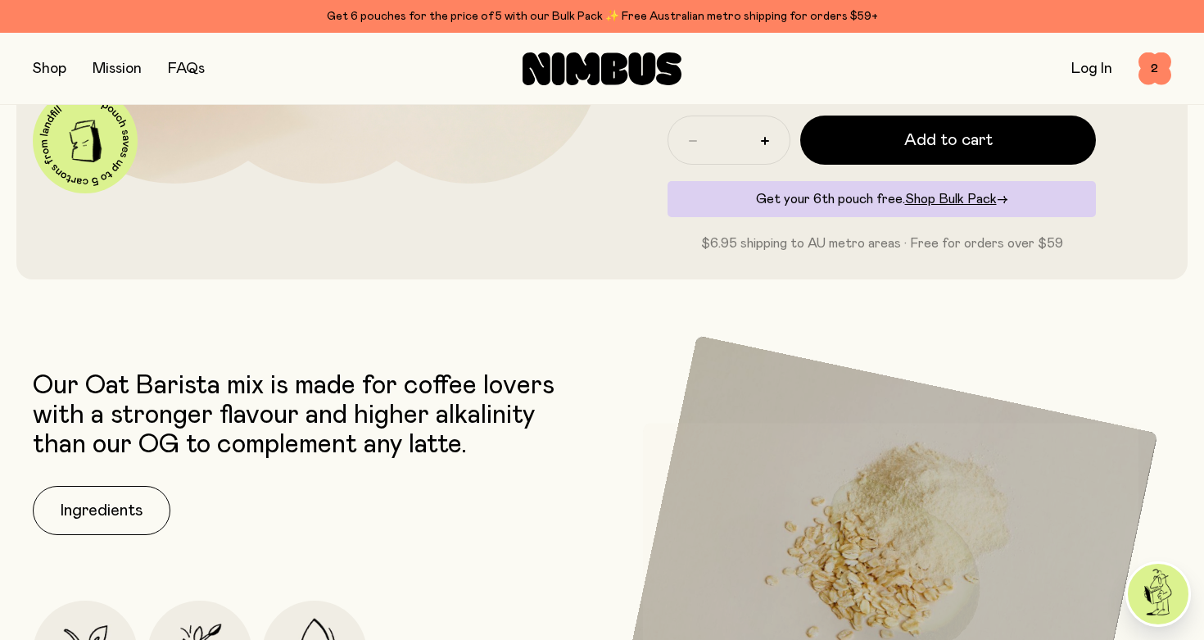
scroll to position [556, 0]
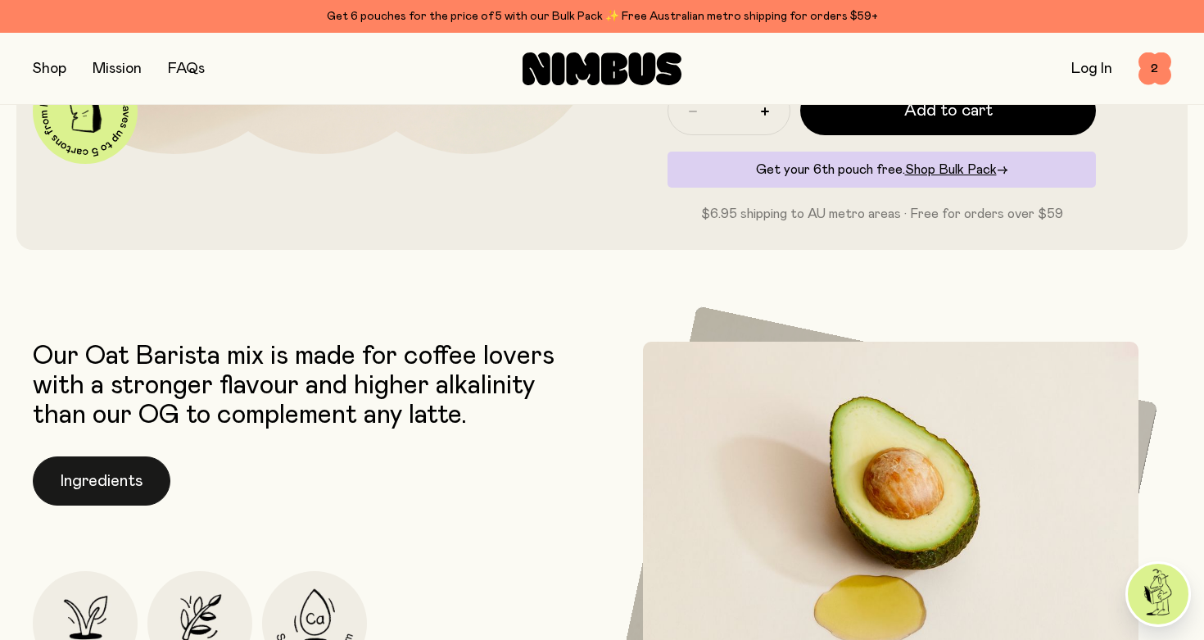
click at [82, 480] on button "Ingredients" at bounding box center [102, 480] width 138 height 49
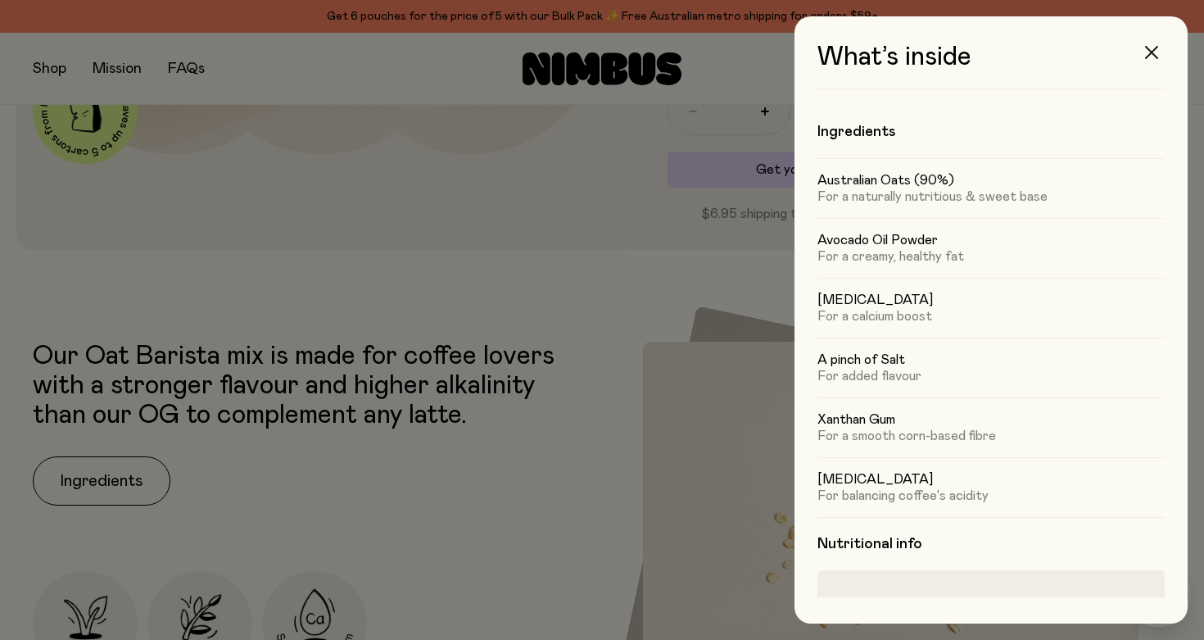
click at [1151, 53] on icon "button" at bounding box center [1151, 52] width 13 height 13
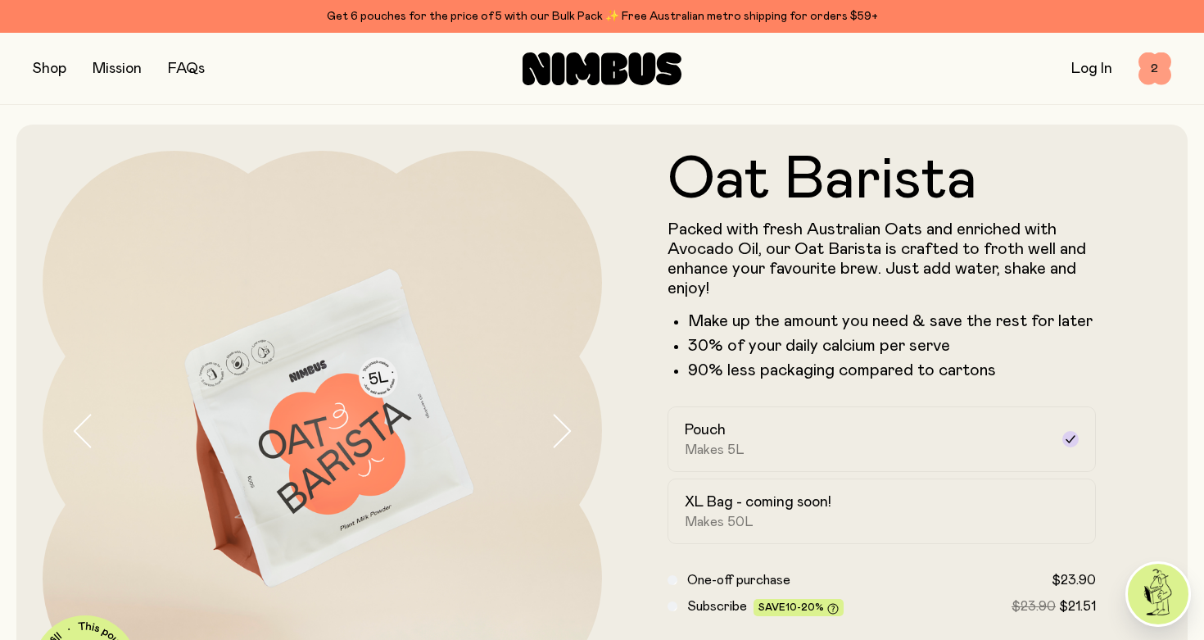
click at [1144, 66] on span "2" at bounding box center [1154, 68] width 33 height 33
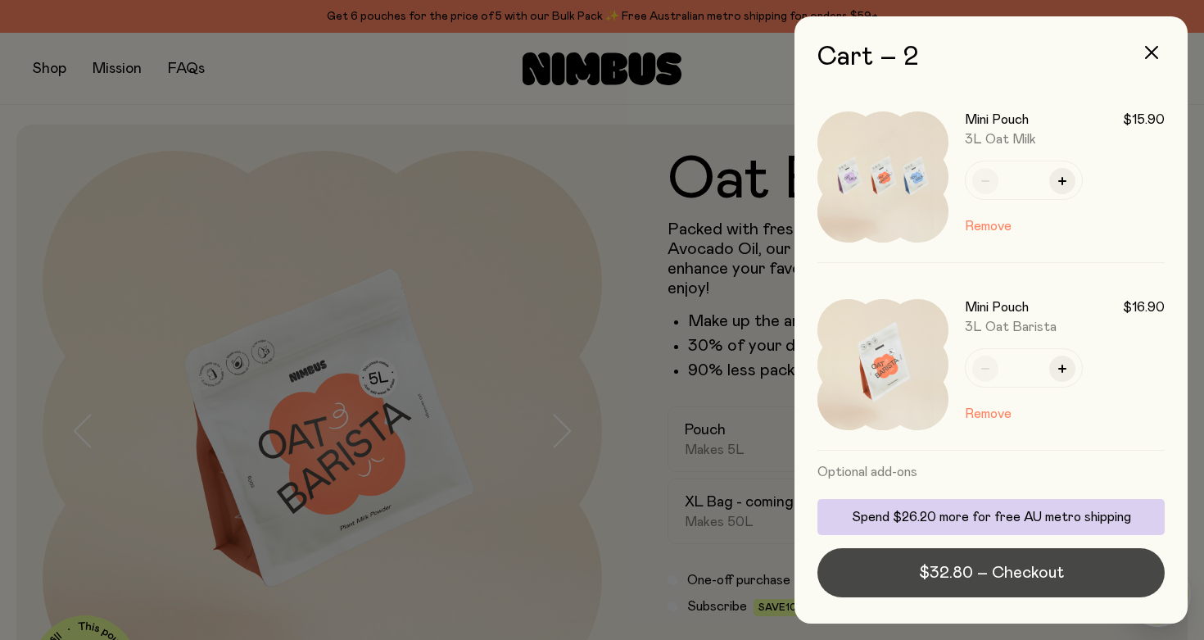
click at [904, 584] on button "$32.80 – Checkout" at bounding box center [990, 572] width 347 height 49
